Goal: Task Accomplishment & Management: Use online tool/utility

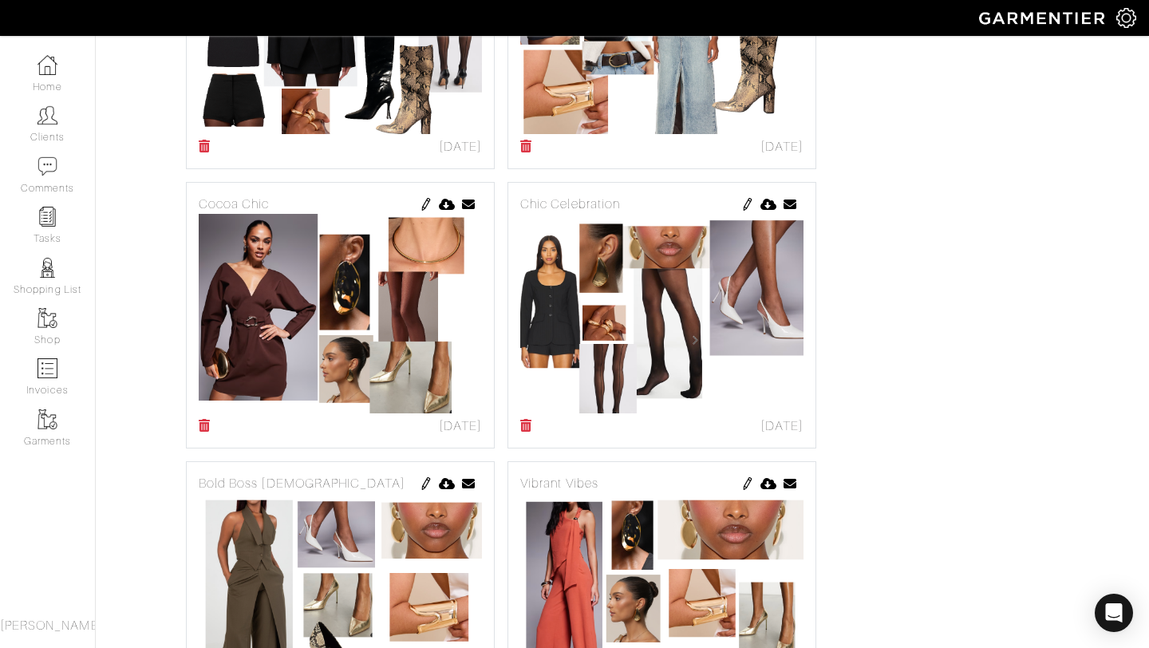
scroll to position [784, 0]
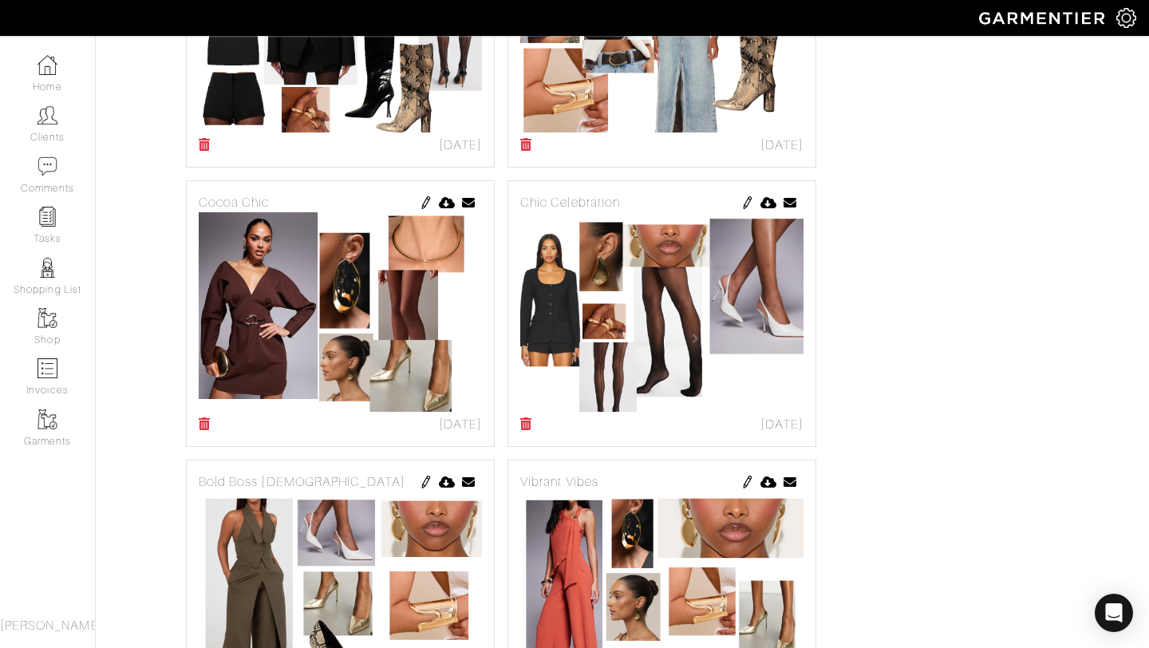
click at [353, 302] on img at bounding box center [340, 311] width 283 height 199
click at [420, 203] on img at bounding box center [426, 202] width 13 height 13
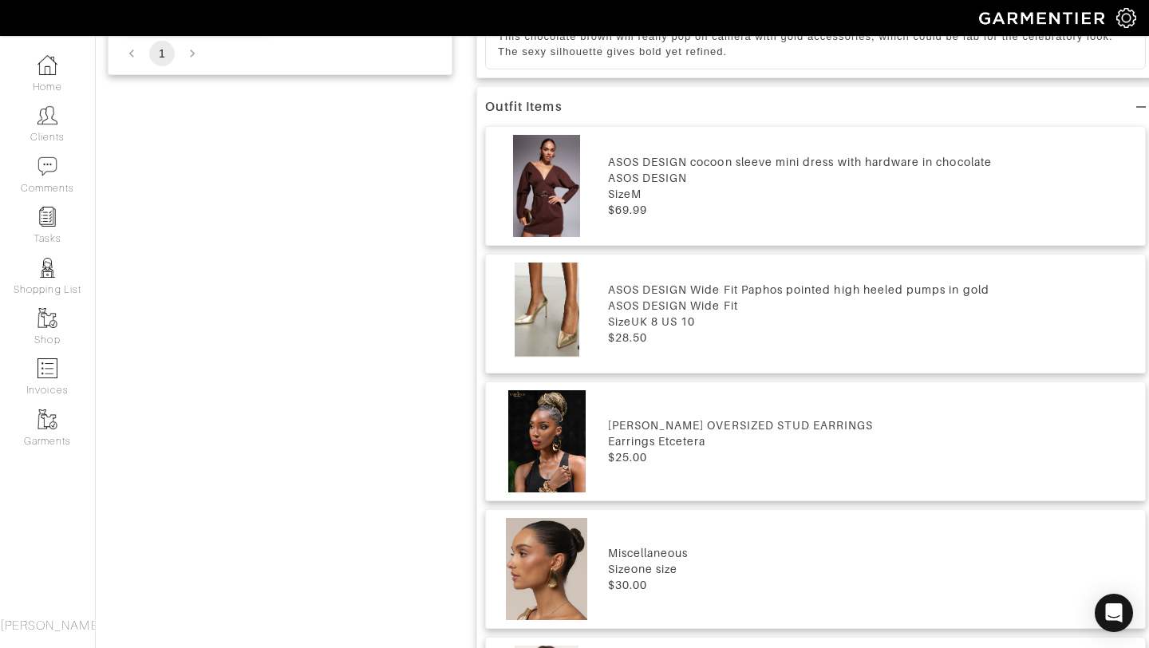
scroll to position [648, 0]
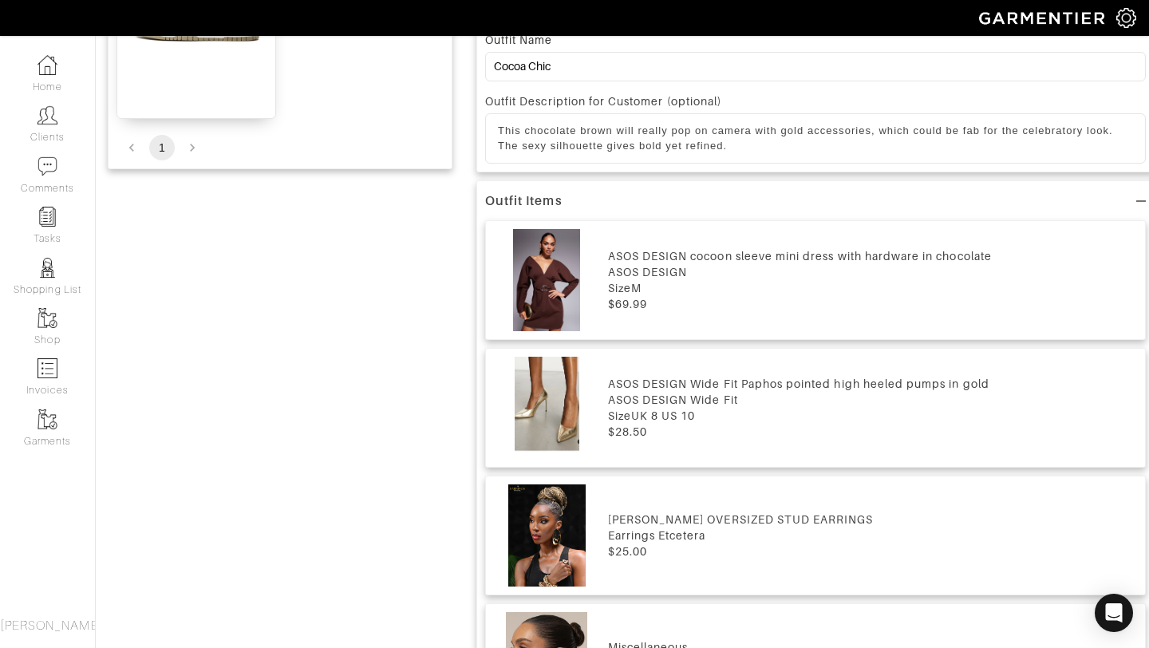
click at [656, 295] on div "Size M" at bounding box center [872, 288] width 529 height 16
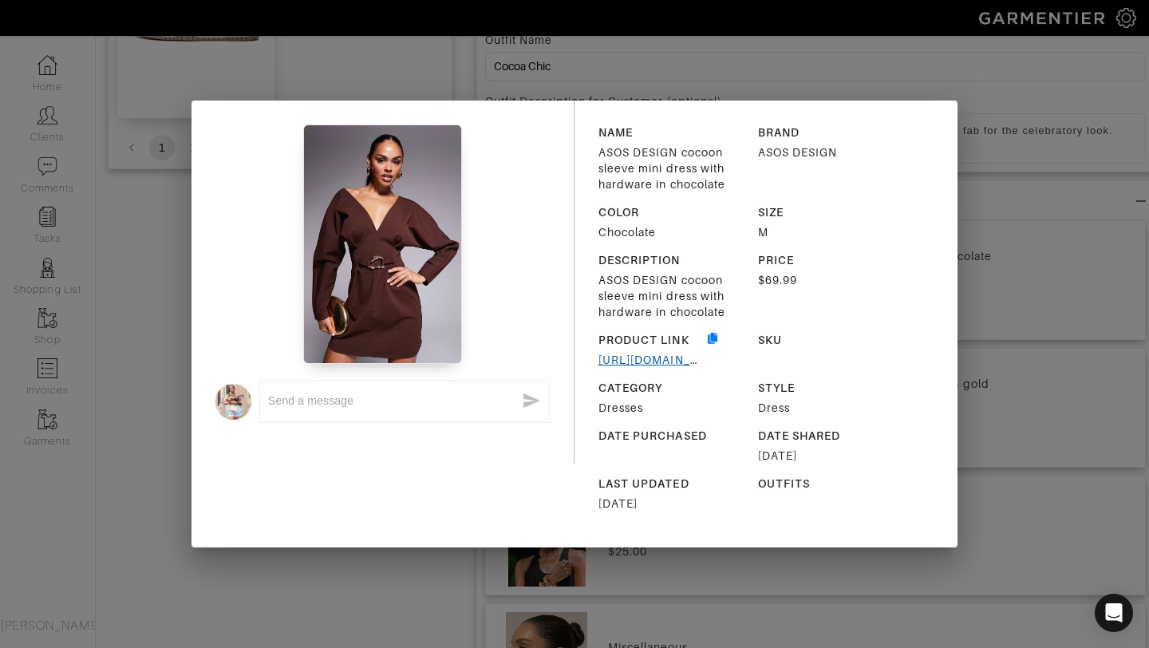
click at [617, 358] on link "[URL][DOMAIN_NAME]" at bounding box center [663, 359] width 130 height 13
click at [954, 52] on div "x NAME ASOS DESIGN cocoon sleeve mini dress with hardware in chocolate BRAND AS…" at bounding box center [574, 324] width 1149 height 648
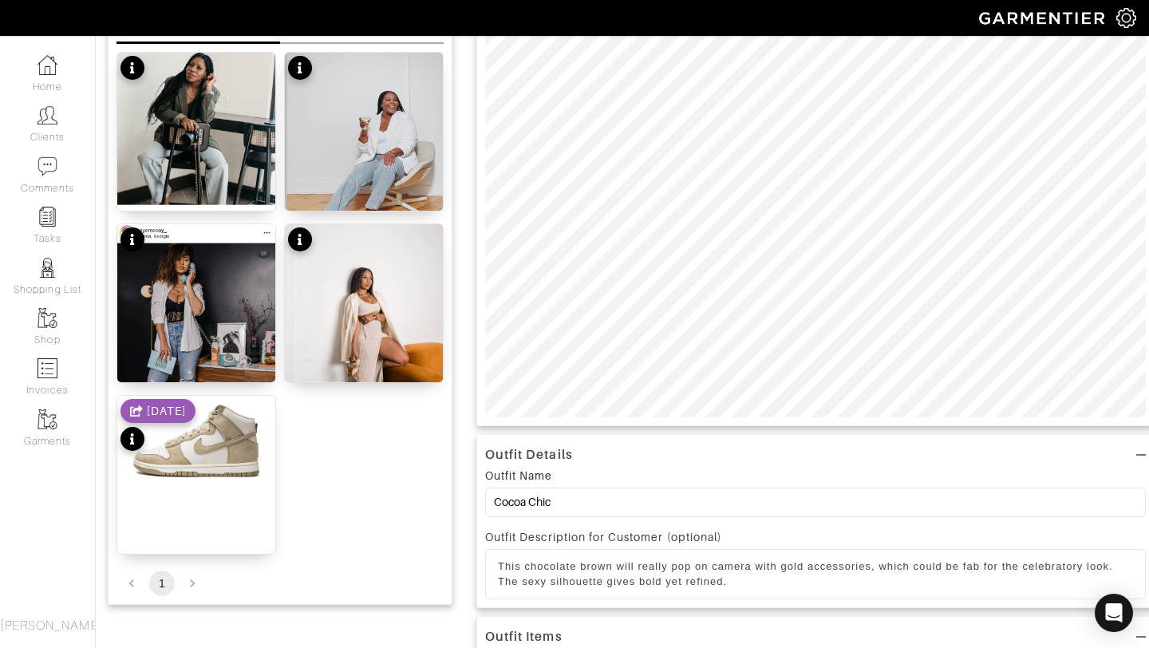
scroll to position [323, 0]
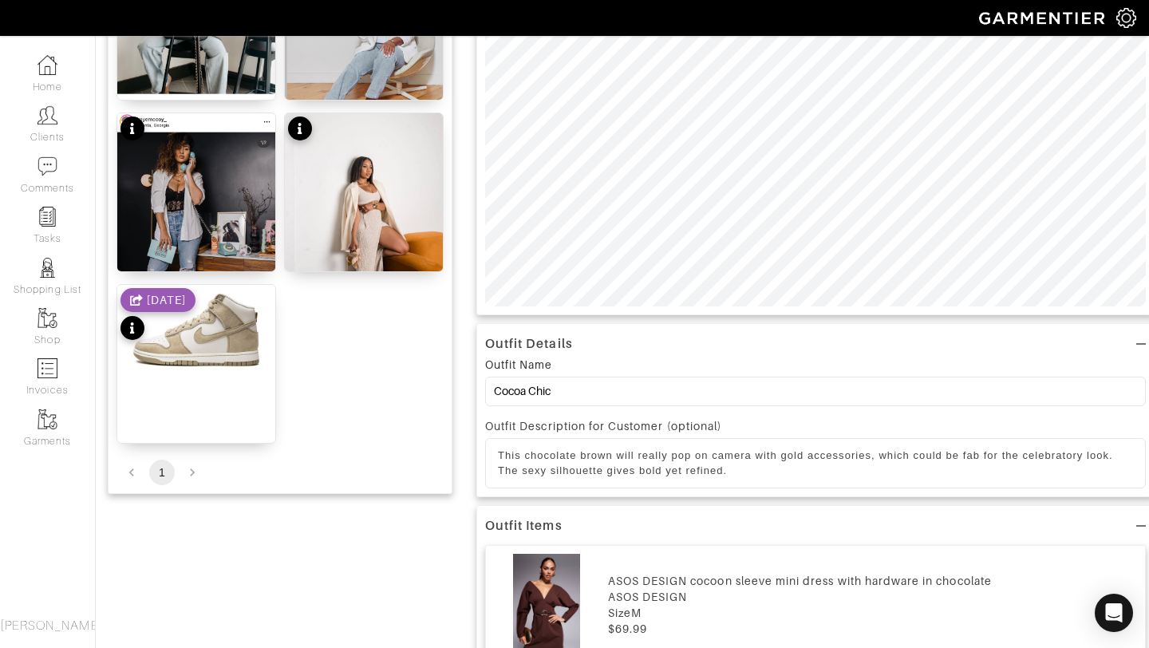
click at [750, 475] on p "This chocolate brown will really pop on camera with gold accessories, which cou…" at bounding box center [815, 463] width 635 height 30
click at [495, 456] on div "This chocolate brown will really pop on camera with gold accessories, which cou…" at bounding box center [815, 463] width 659 height 49
click at [1118, 458] on p "This chocolate brown will really pop on camera with gold accessories, which cou…" at bounding box center [815, 463] width 635 height 30
click at [605, 473] on p "This chocolate brown will really pop on camera with gold accessories, which cou…" at bounding box center [815, 463] width 635 height 30
click at [970, 476] on p "This chocolate brown will really pop on camera with gold accessories, which cou…" at bounding box center [815, 463] width 635 height 30
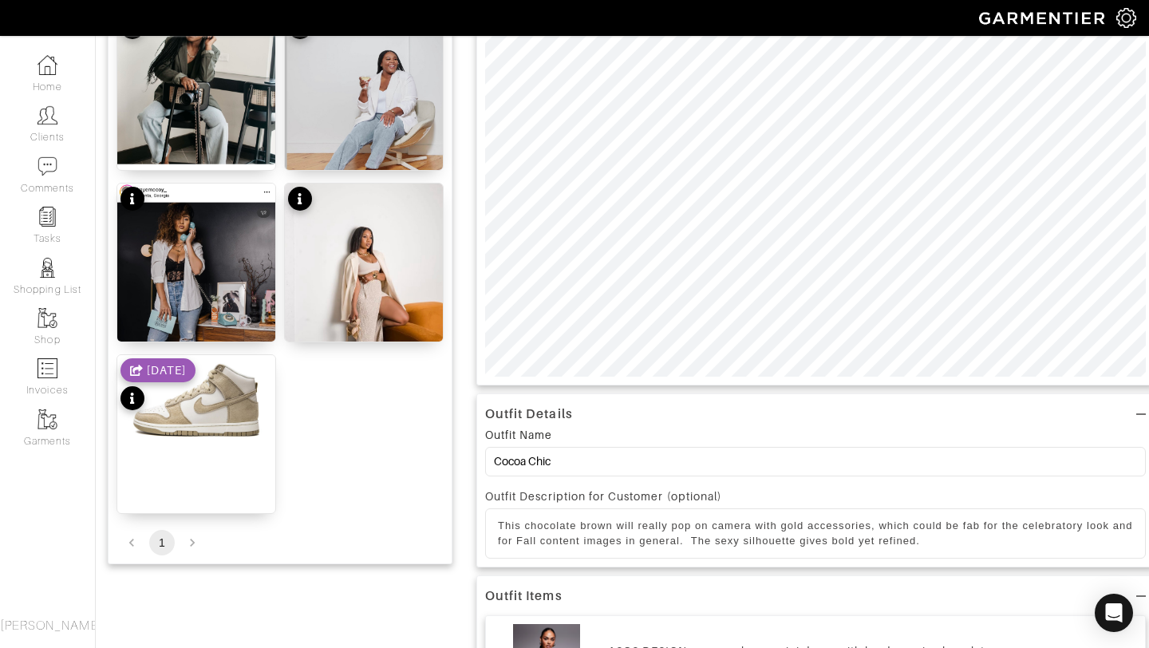
scroll to position [254, 0]
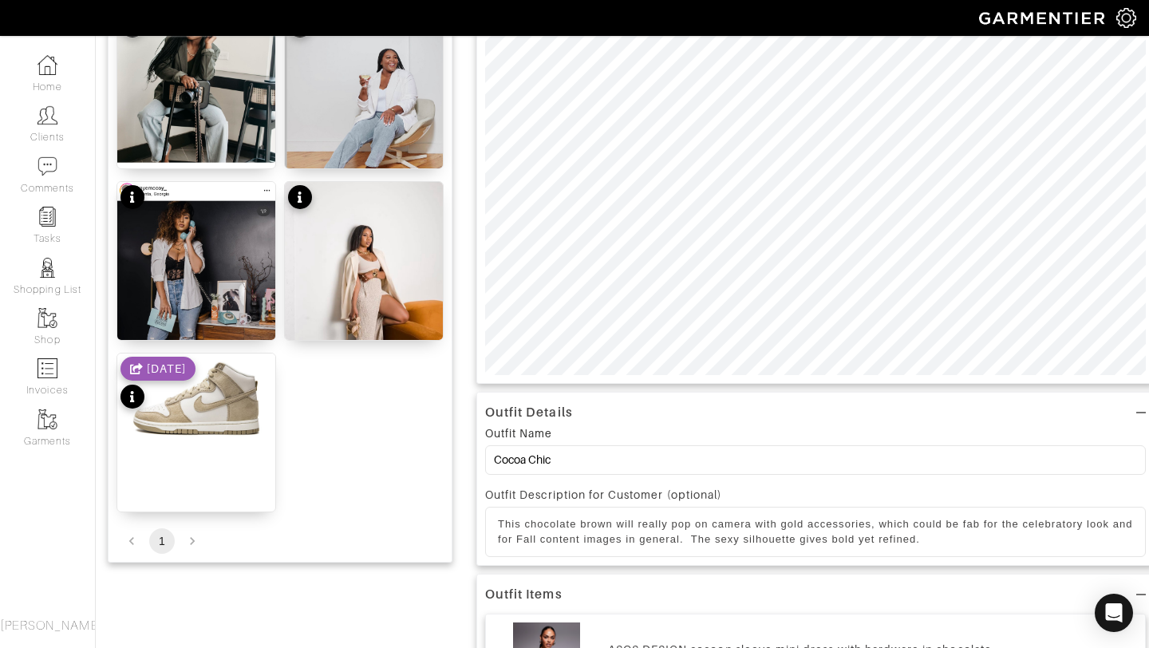
click at [806, 522] on p "This chocolate brown will really pop on camera with gold accessories, which cou…" at bounding box center [815, 532] width 635 height 30
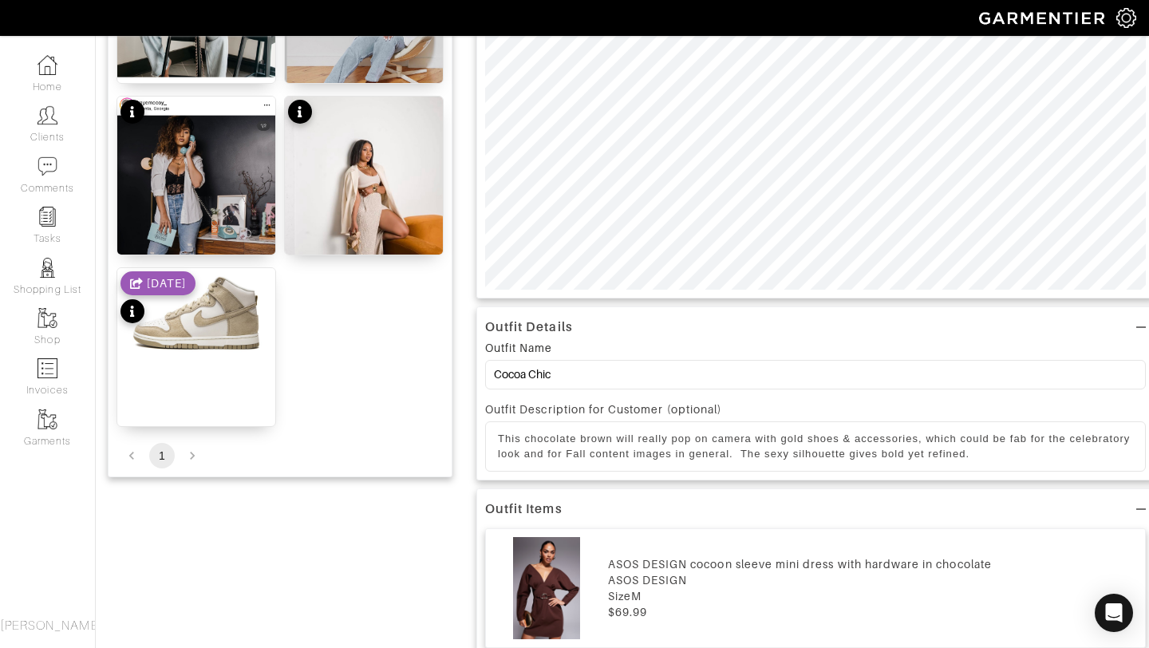
scroll to position [343, 0]
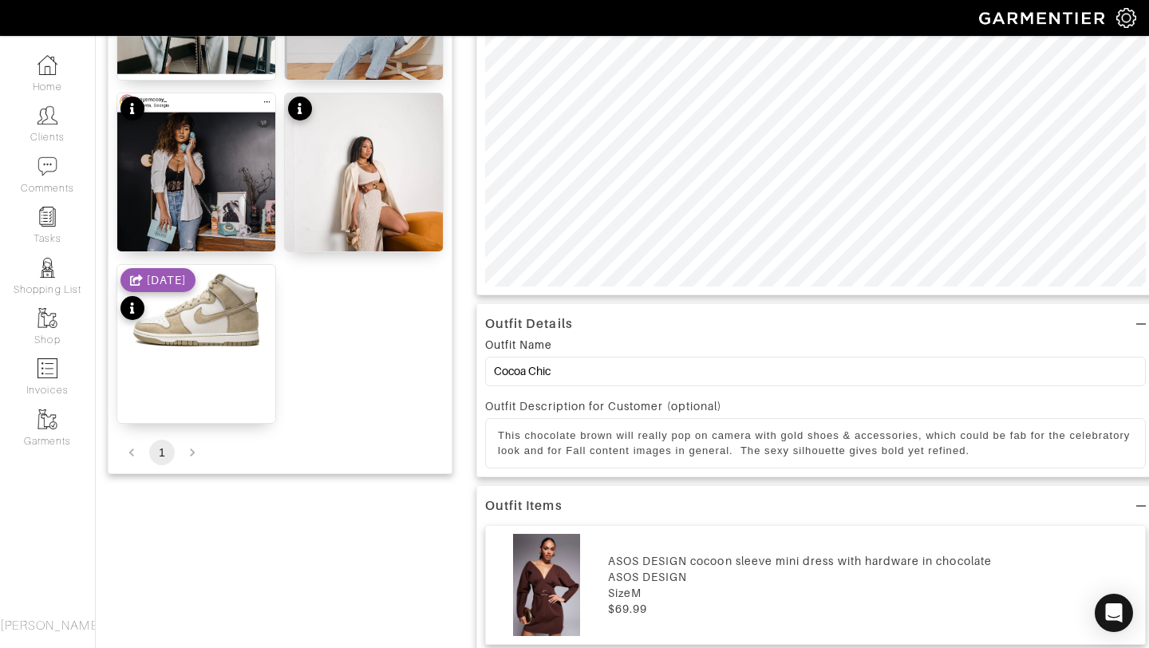
click at [1057, 452] on p "This chocolate brown will really pop on camera with gold shoes & accessories, w…" at bounding box center [815, 443] width 635 height 30
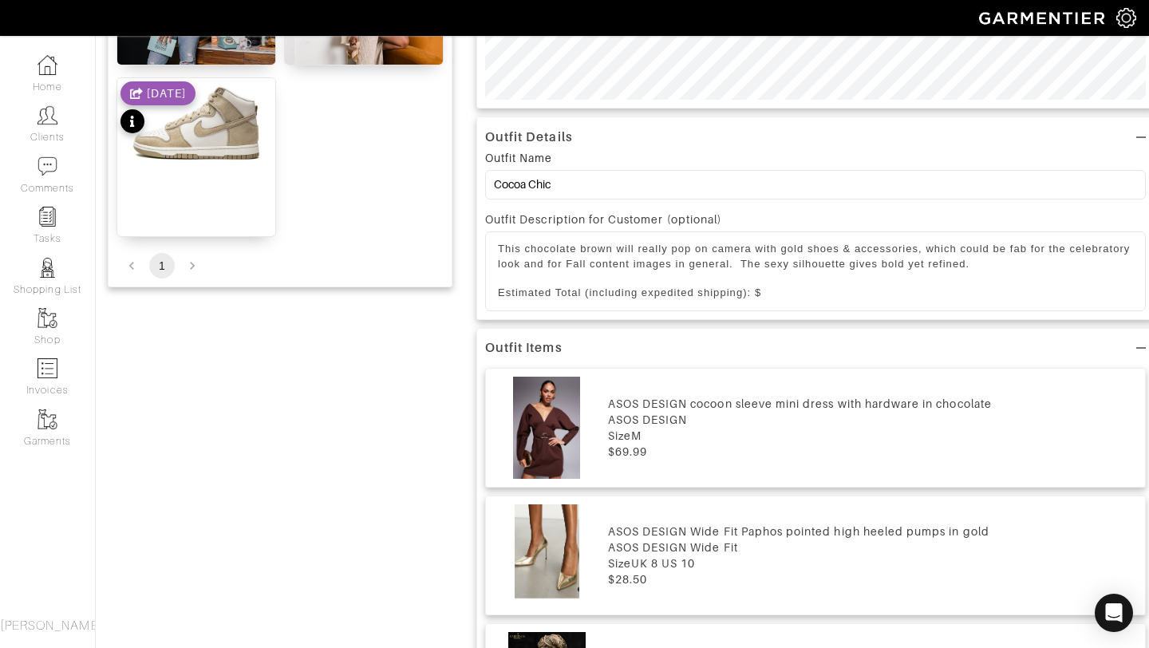
scroll to position [551, 0]
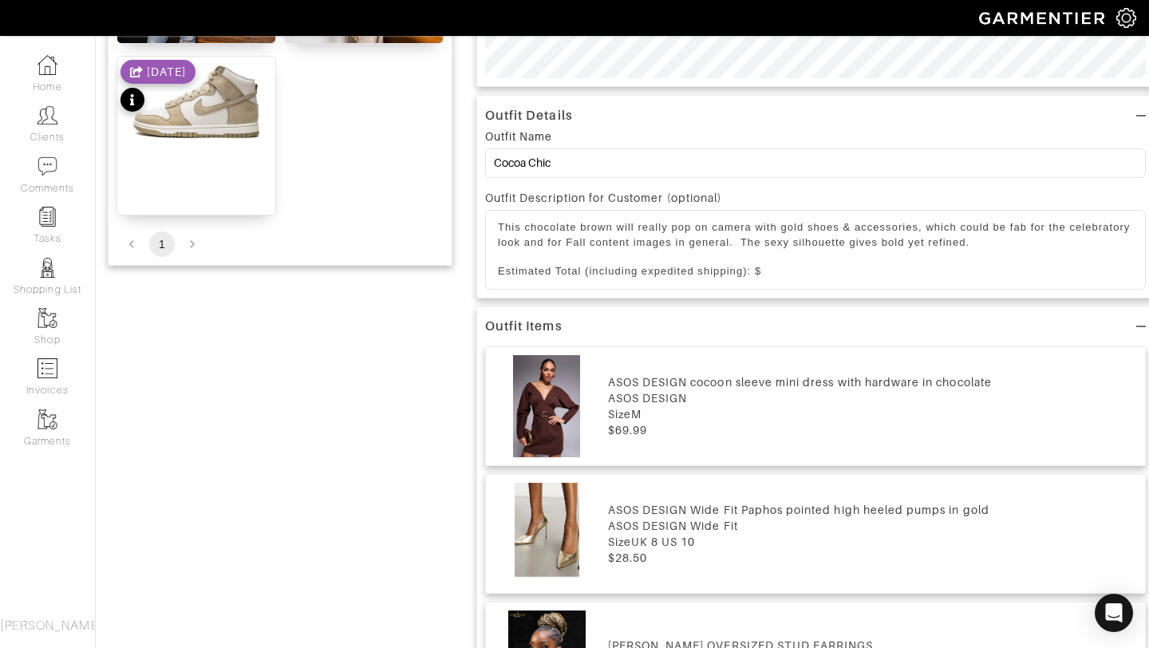
click at [613, 388] on div "ASOS DESIGN cocoon sleeve mini dress with hardware in chocolate" at bounding box center [872, 382] width 529 height 16
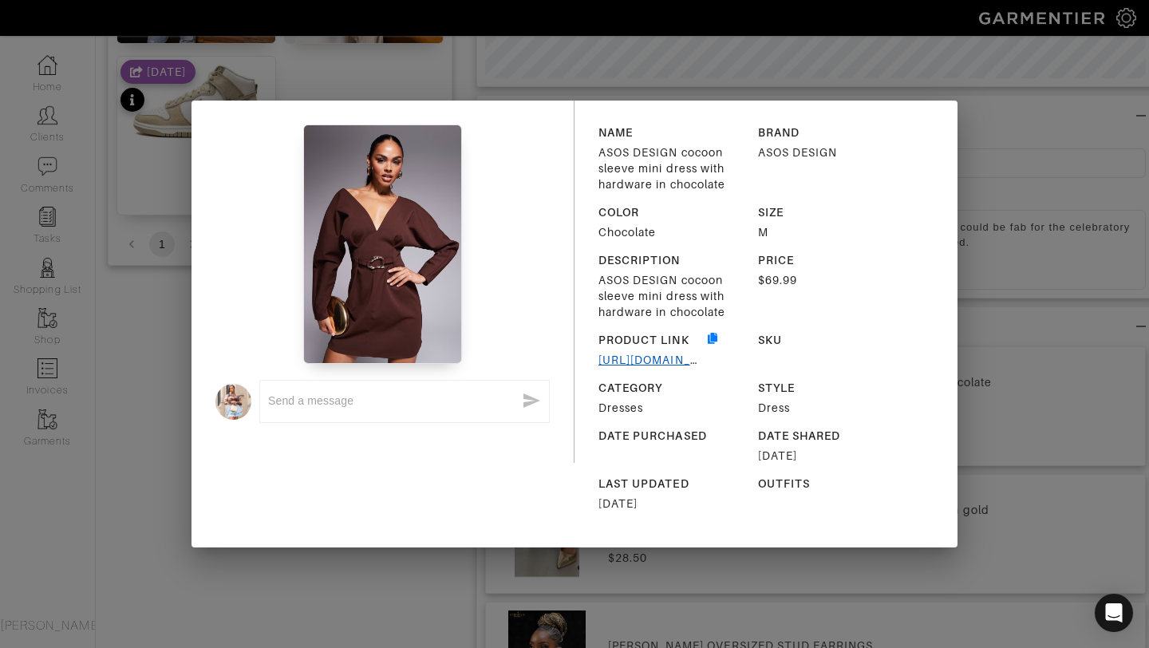
click at [633, 361] on link "[URL][DOMAIN_NAME]" at bounding box center [663, 359] width 130 height 13
click at [956, 257] on div "NAME ASOS DESIGN cocoon sleeve mini dress with hardware in chocolate BRAND ASOS…" at bounding box center [765, 324] width 383 height 447
click at [961, 124] on div "x NAME ASOS DESIGN cocoon sleeve mini dress with hardware in chocolate BRAND AS…" at bounding box center [574, 324] width 1149 height 648
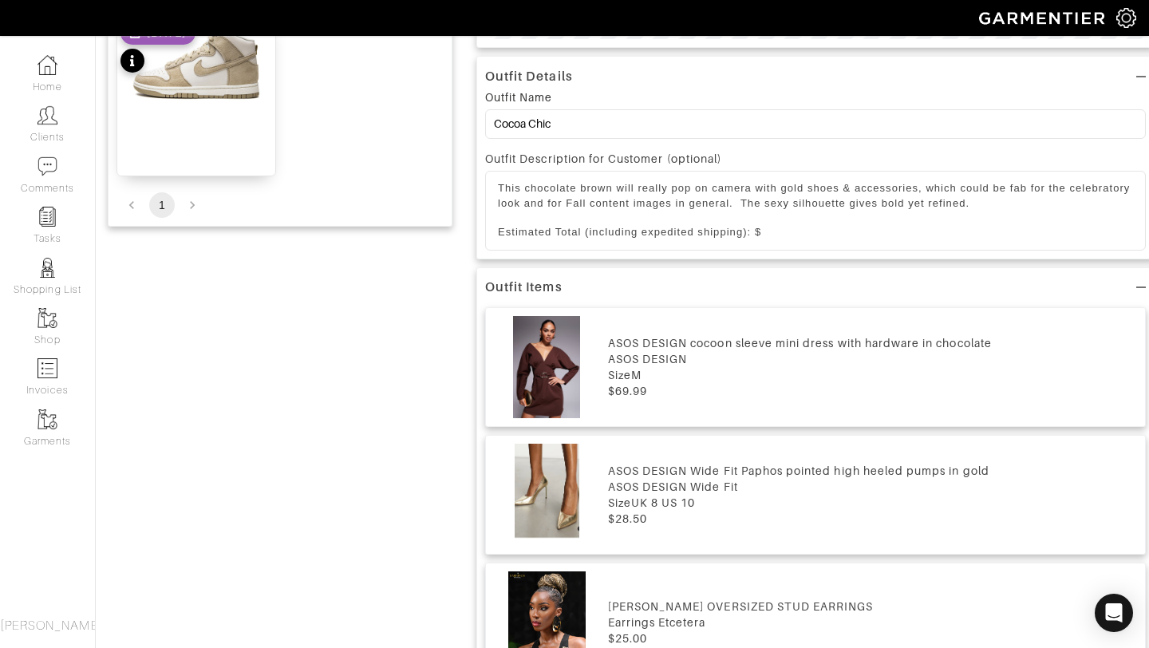
scroll to position [589, 0]
click at [767, 236] on p "Estimated Total (including expedited shipping): $" at bounding box center [815, 234] width 635 height 14
drag, startPoint x: 696, startPoint y: 236, endPoint x: 661, endPoint y: 236, distance: 34.3
click at [661, 236] on p "Estimated Total (including expedited shipping): $" at bounding box center [815, 234] width 635 height 14
click at [782, 233] on p "Estimated Total (including express shipping): $" at bounding box center [815, 234] width 635 height 14
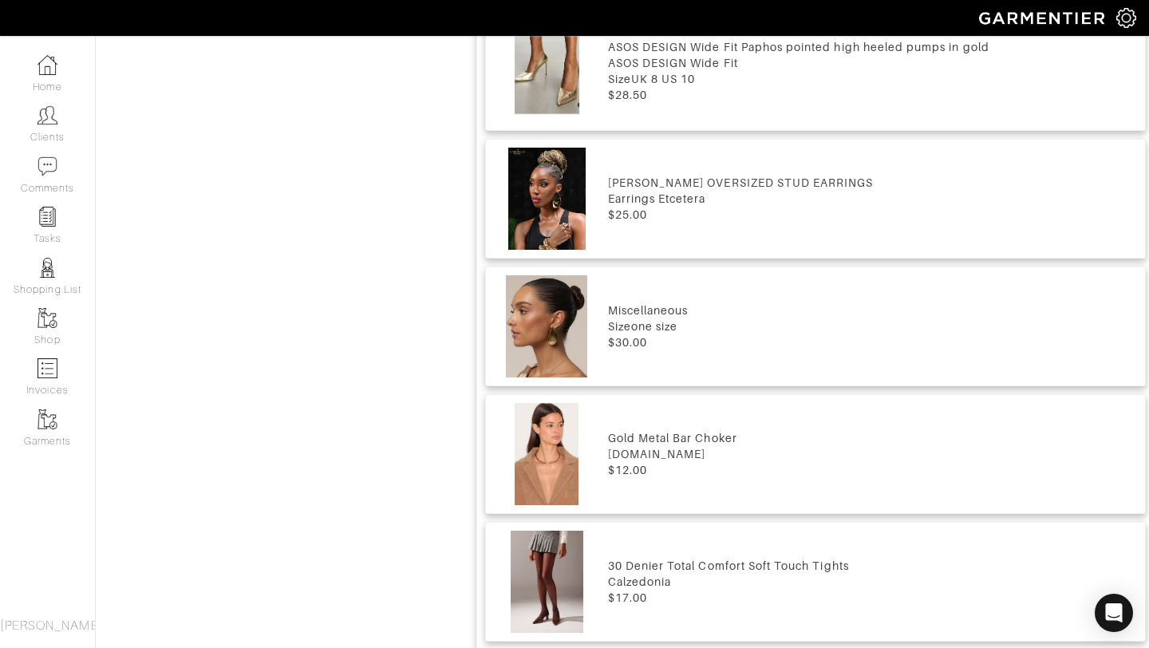
scroll to position [1006, 0]
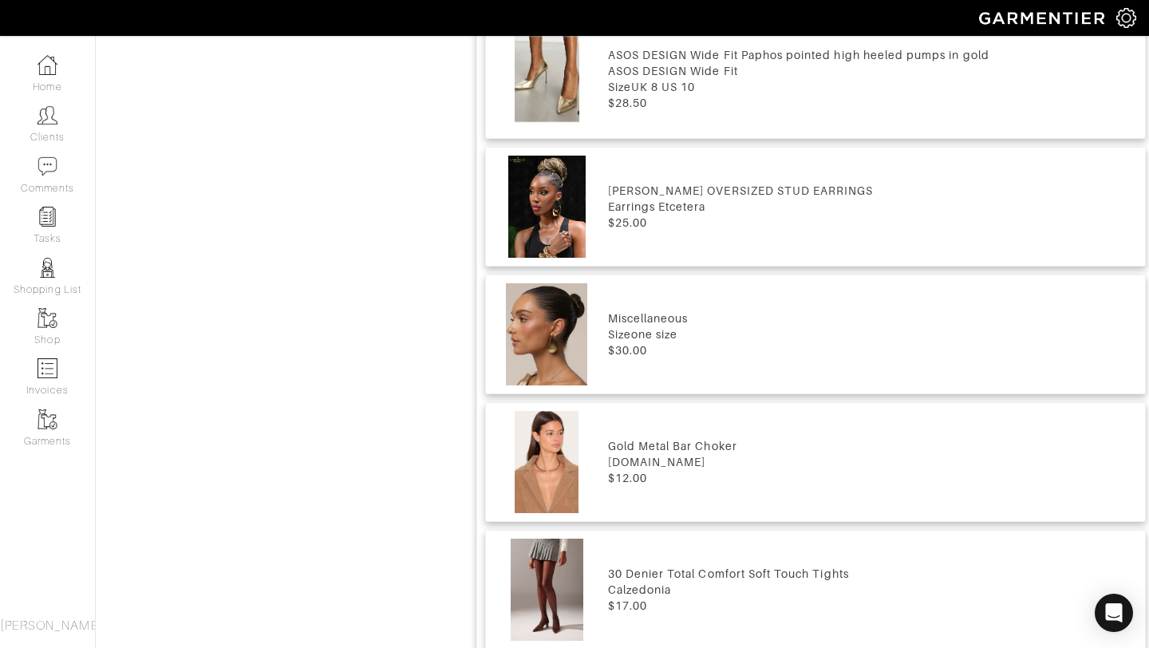
click at [629, 222] on div "$25.00" at bounding box center [872, 223] width 529 height 16
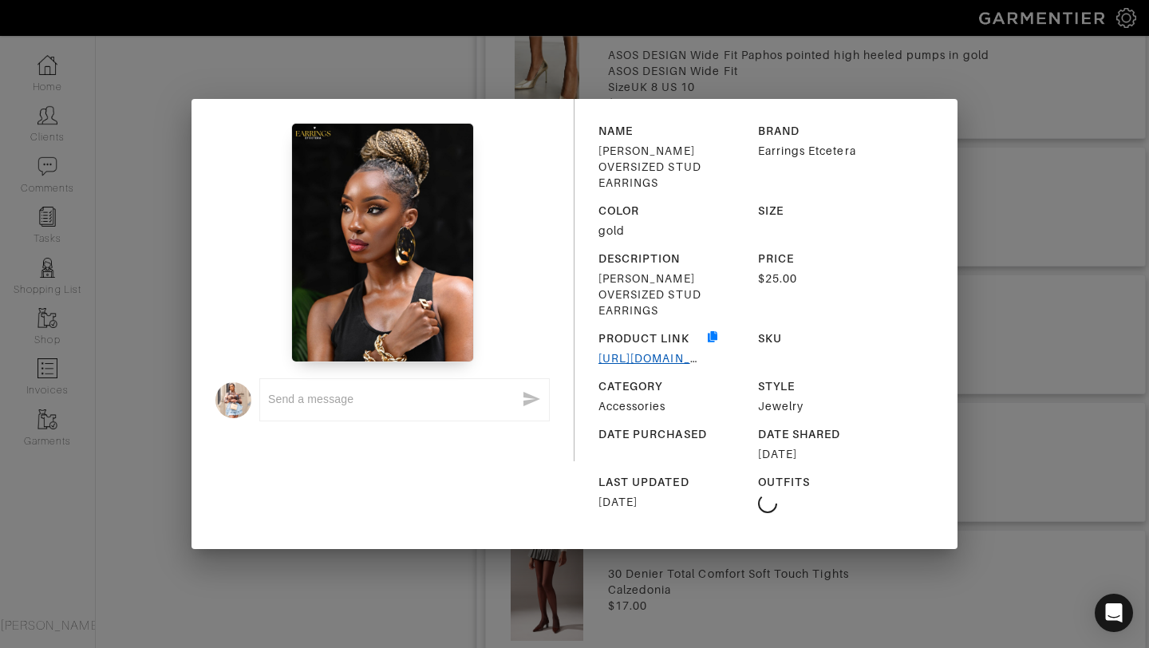
click at [614, 352] on link "[URL][DOMAIN_NAME][PERSON_NAME]" at bounding box center [711, 358] width 227 height 13
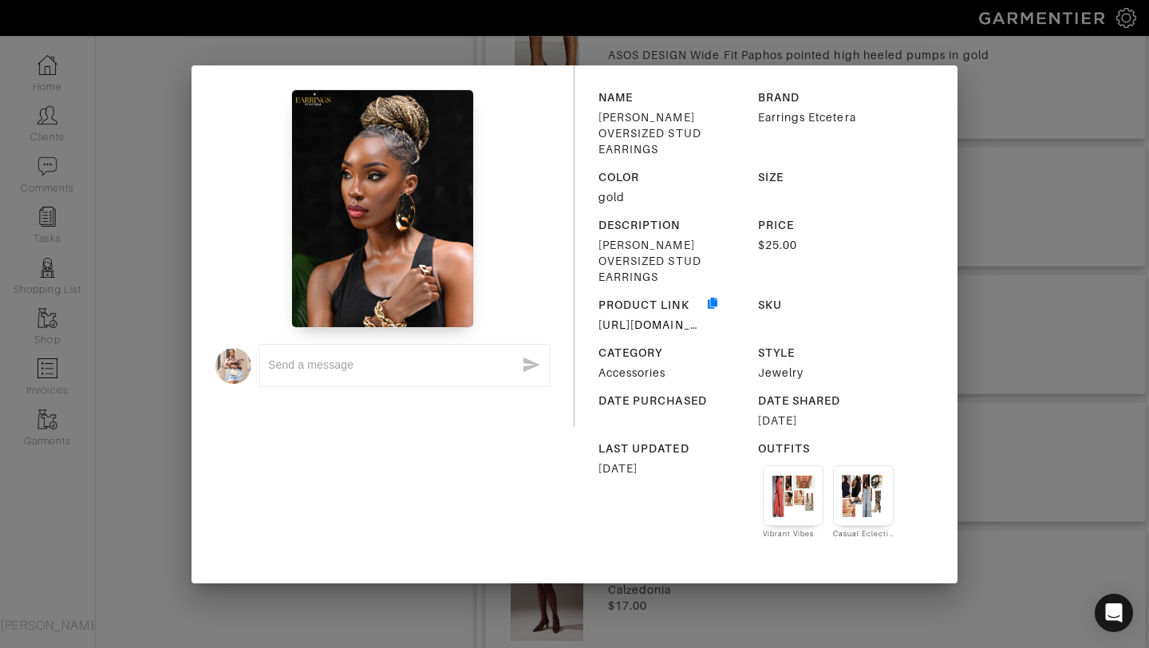
click at [969, 34] on div "x NAME [PERSON_NAME] OVERSIZED STUD EARRINGS BRAND Earrings Etcetera COLOR gold…" at bounding box center [574, 324] width 1149 height 648
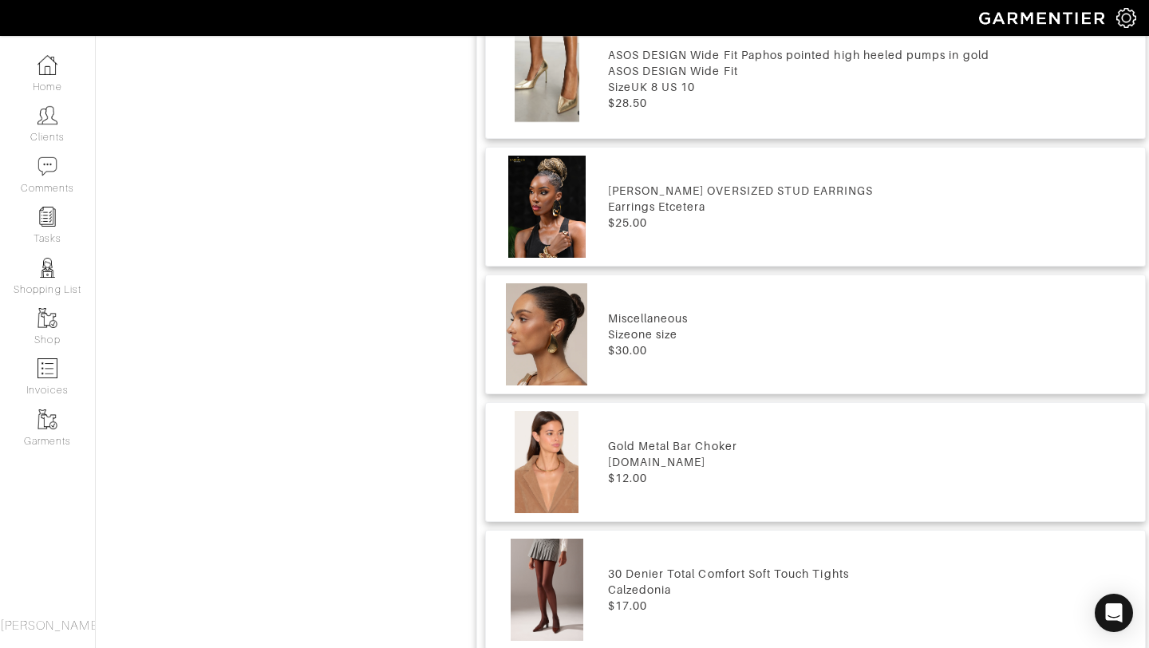
click at [570, 334] on img at bounding box center [547, 334] width 106 height 102
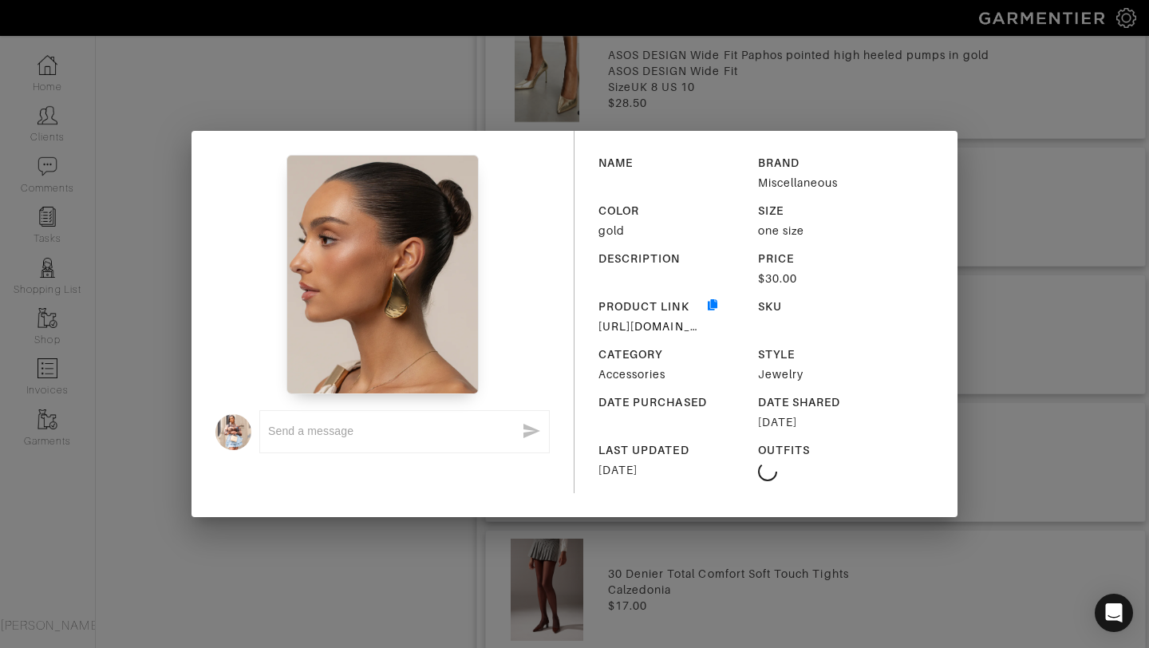
click at [997, 170] on div "x NAME BRAND Miscellaneous COLOR gold SIZE one size DESCRIPTION PRICE $30.00 PR…" at bounding box center [574, 324] width 1149 height 648
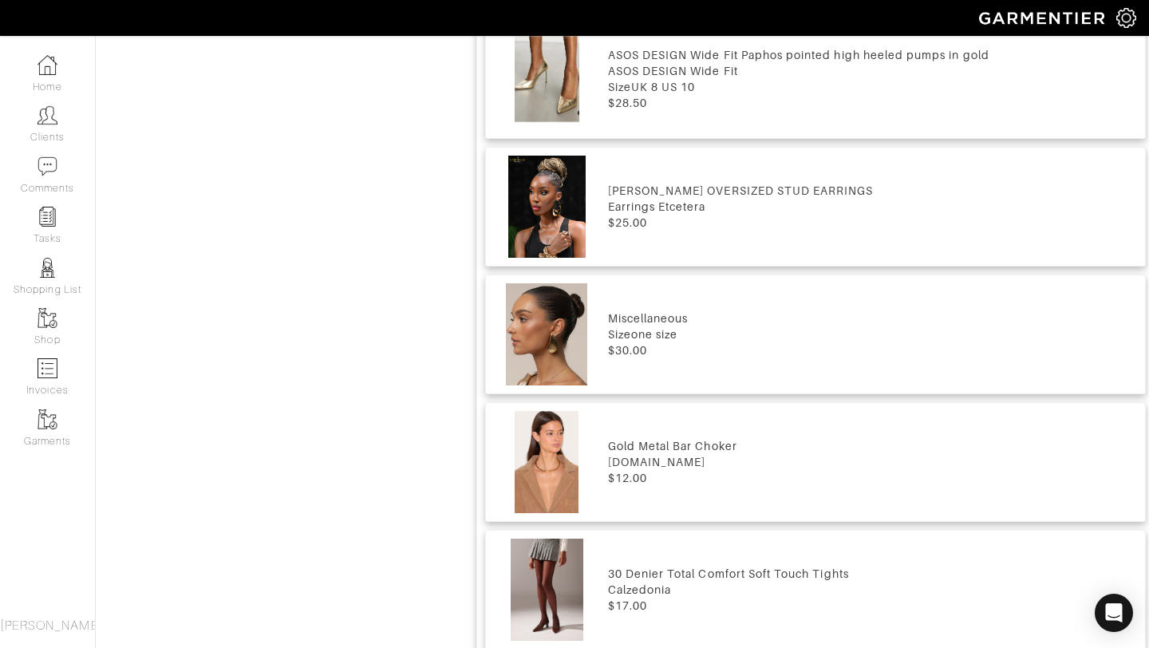
click at [612, 286] on div "Miscellaneous Size one size $30.00" at bounding box center [872, 334] width 529 height 102
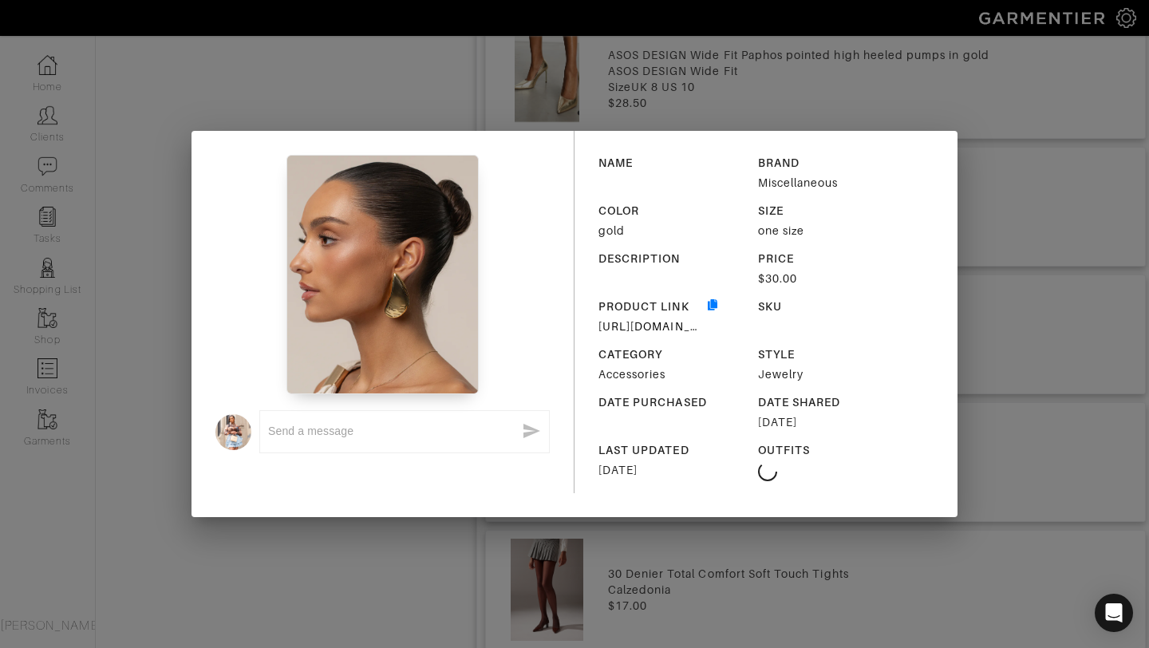
click at [622, 318] on div "[URL][DOMAIN_NAME]" at bounding box center [651, 326] width 106 height 16
click at [621, 325] on link "[URL][DOMAIN_NAME]" at bounding box center [663, 326] width 130 height 13
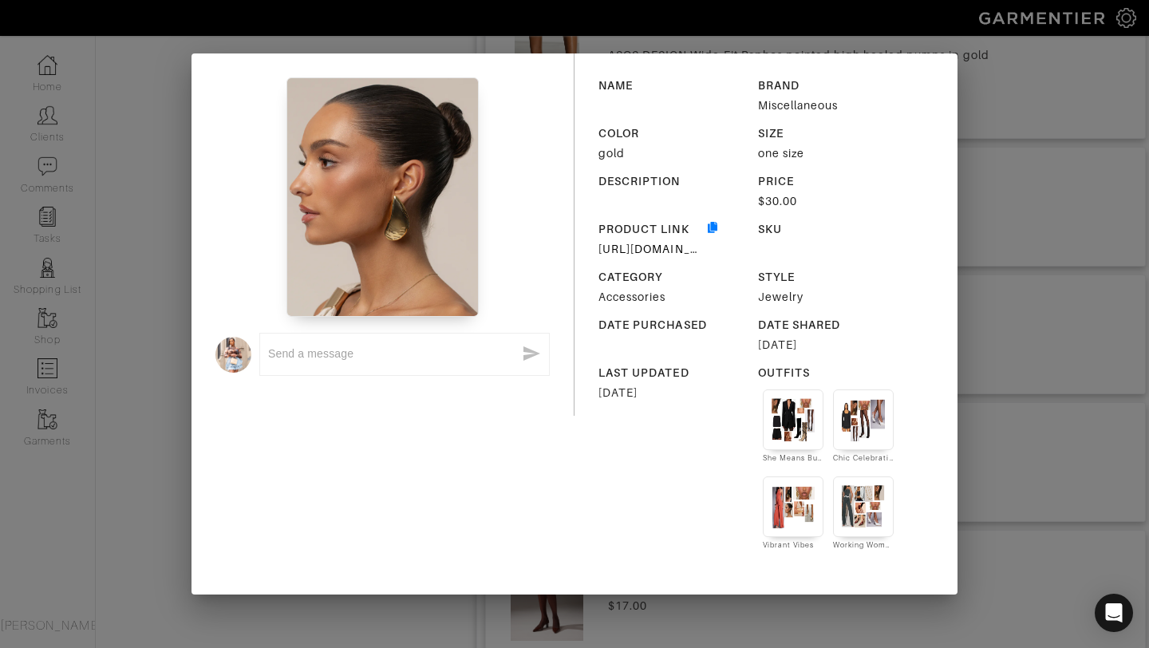
click at [1023, 120] on div "x NAME BRAND Miscellaneous COLOR gold SIZE one size DESCRIPTION PRICE $30.00 PR…" at bounding box center [574, 324] width 1149 height 648
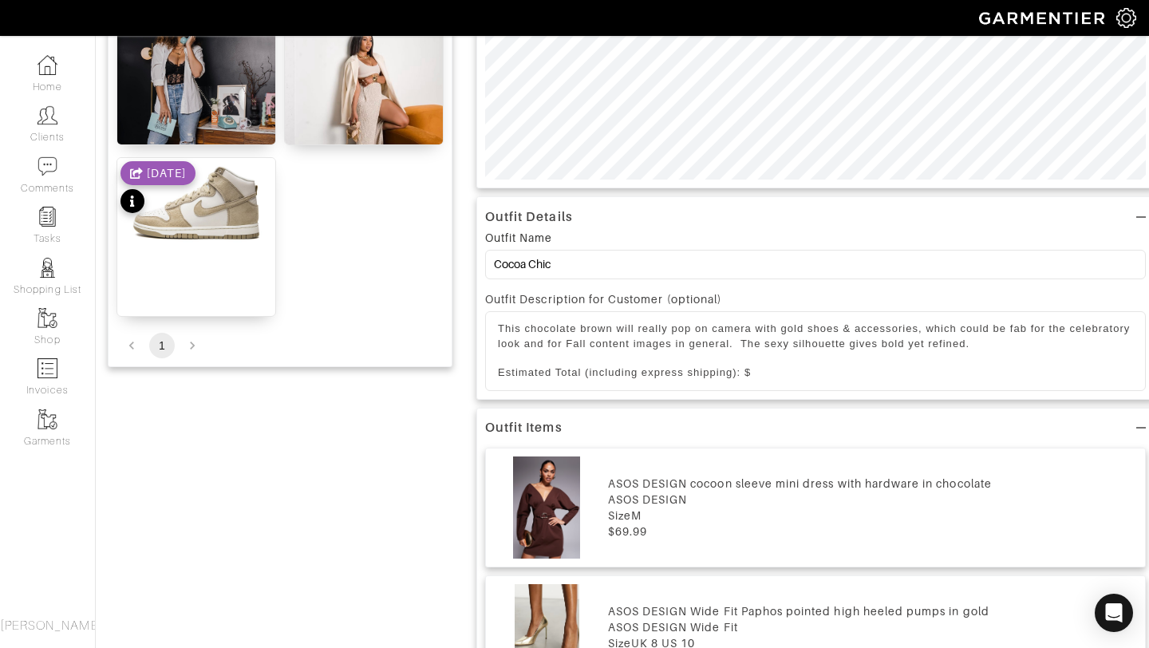
scroll to position [409, 0]
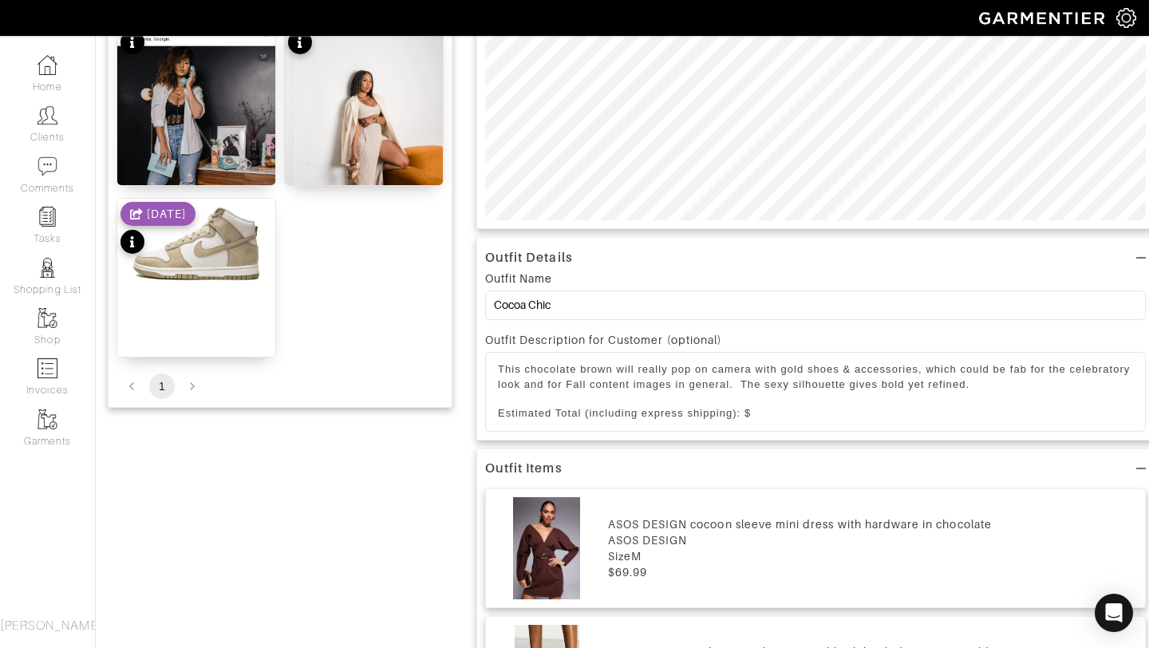
click at [794, 416] on p "Estimated Total (including express shipping): $" at bounding box center [815, 413] width 635 height 14
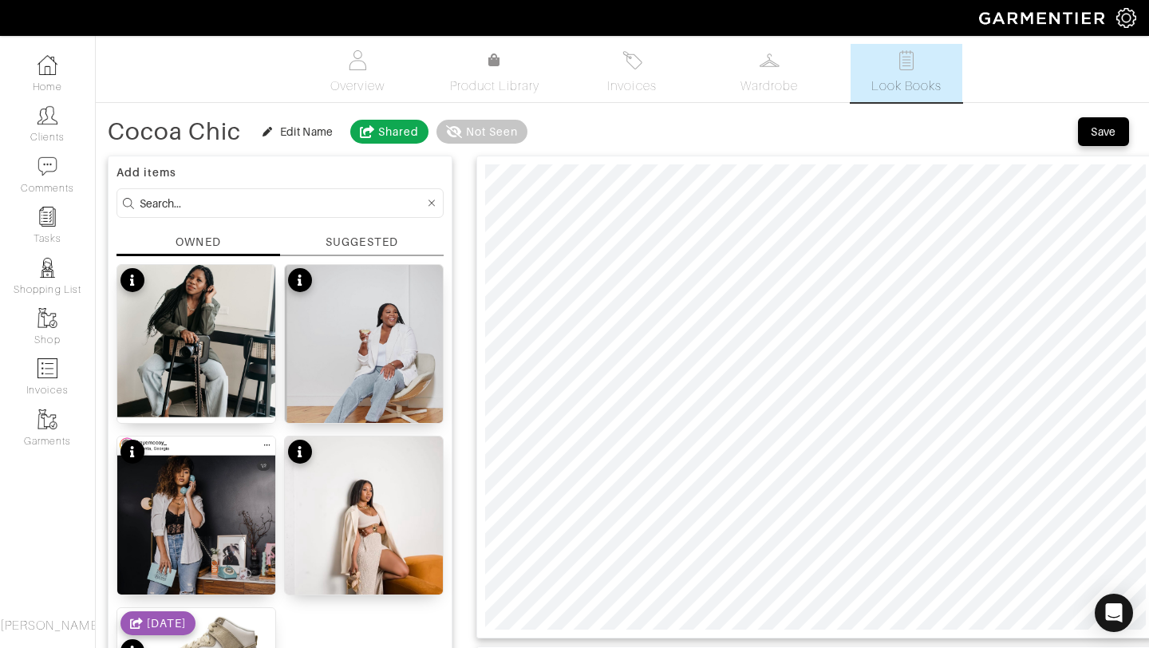
scroll to position [471, 0]
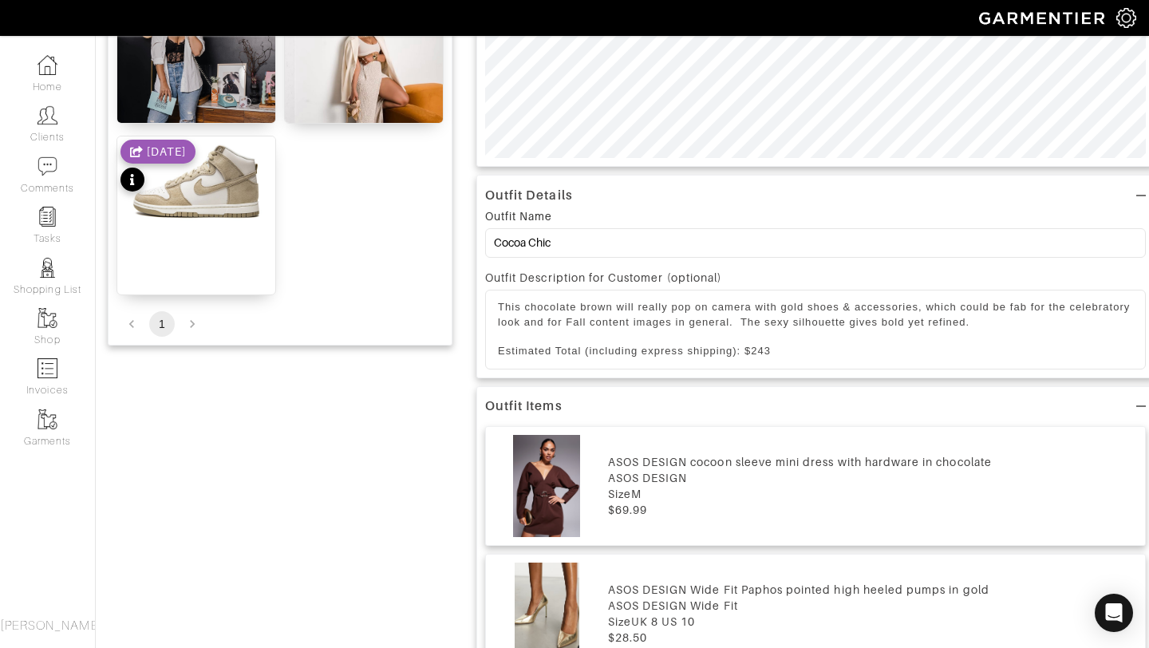
click at [551, 352] on p "Estimated Total (including express shipping): $243" at bounding box center [815, 351] width 635 height 14
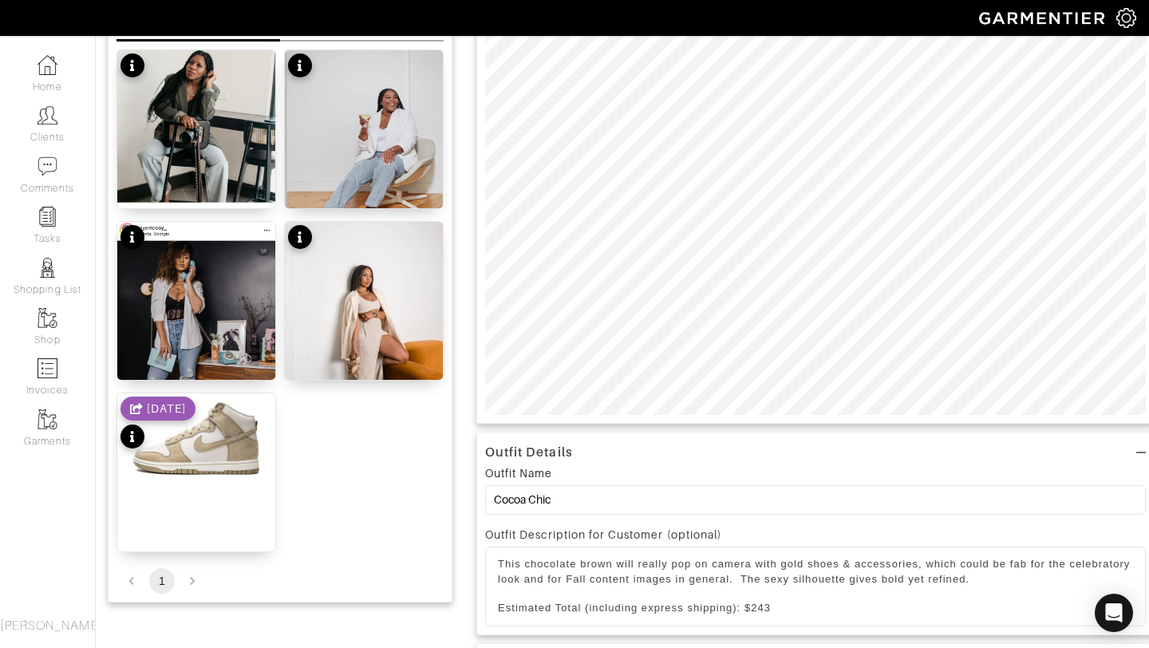
scroll to position [0, 0]
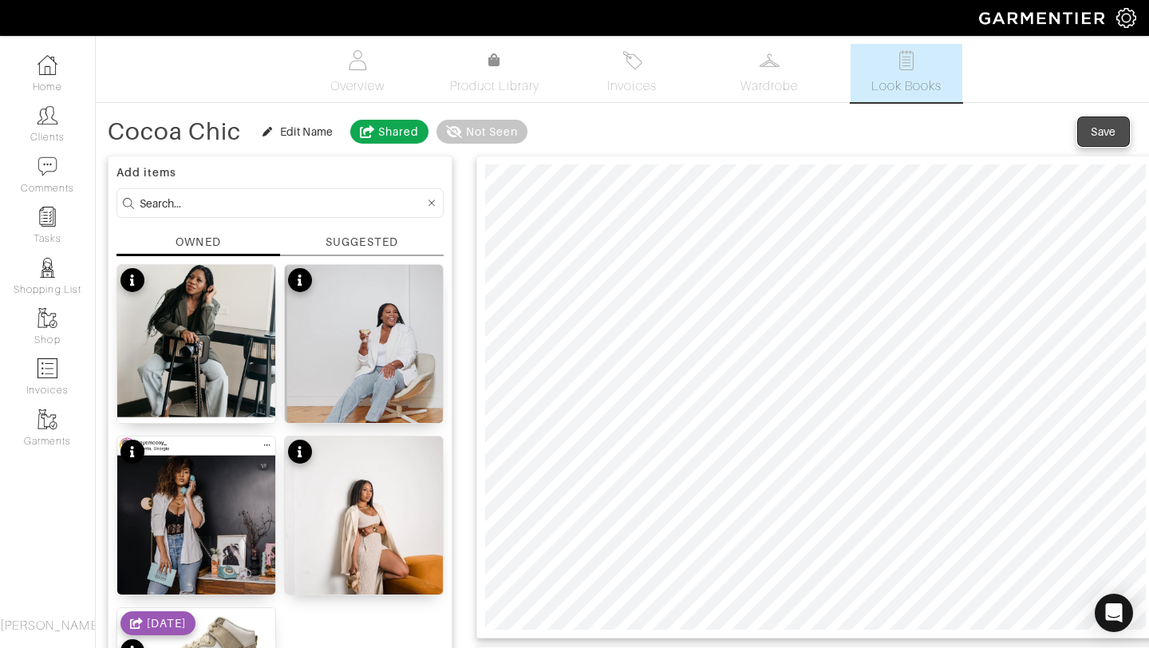
click at [1093, 136] on div "Save" at bounding box center [1103, 132] width 26 height 16
